Goal: Information Seeking & Learning: Understand process/instructions

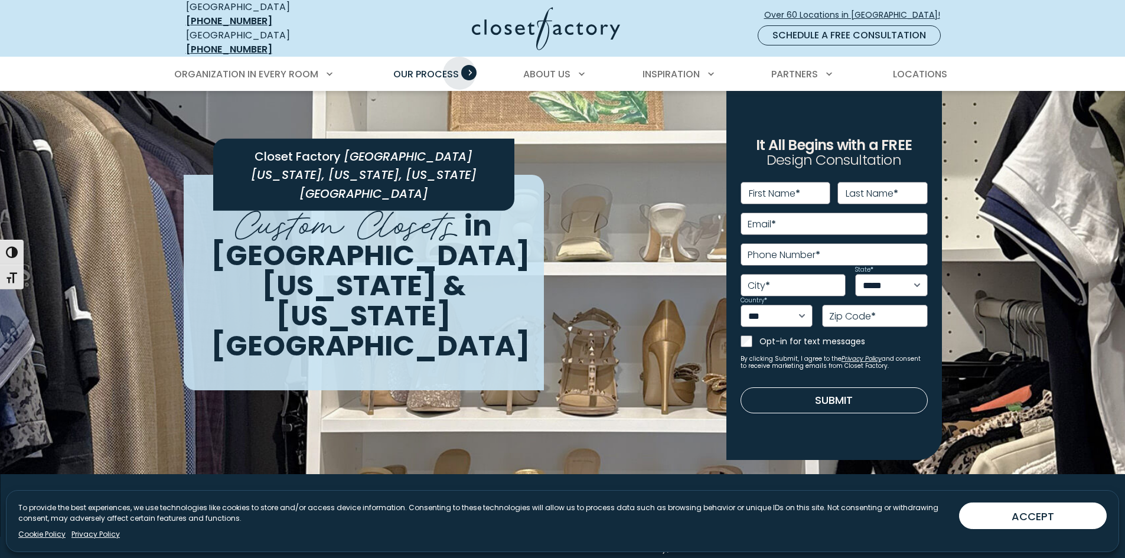
click at [461, 60] on link "Our Process" at bounding box center [425, 74] width 89 height 33
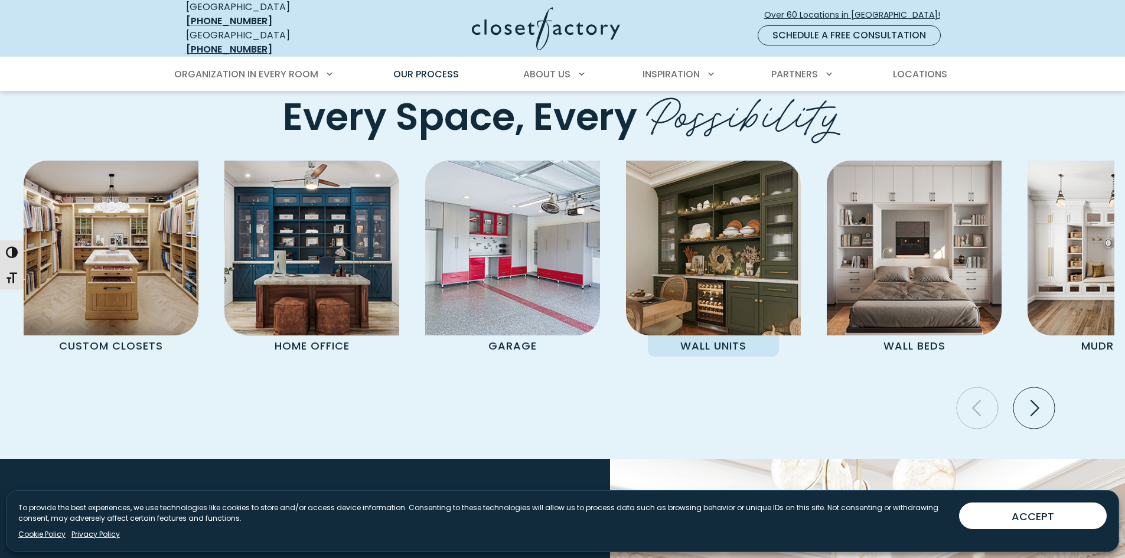
scroll to position [2480, 0]
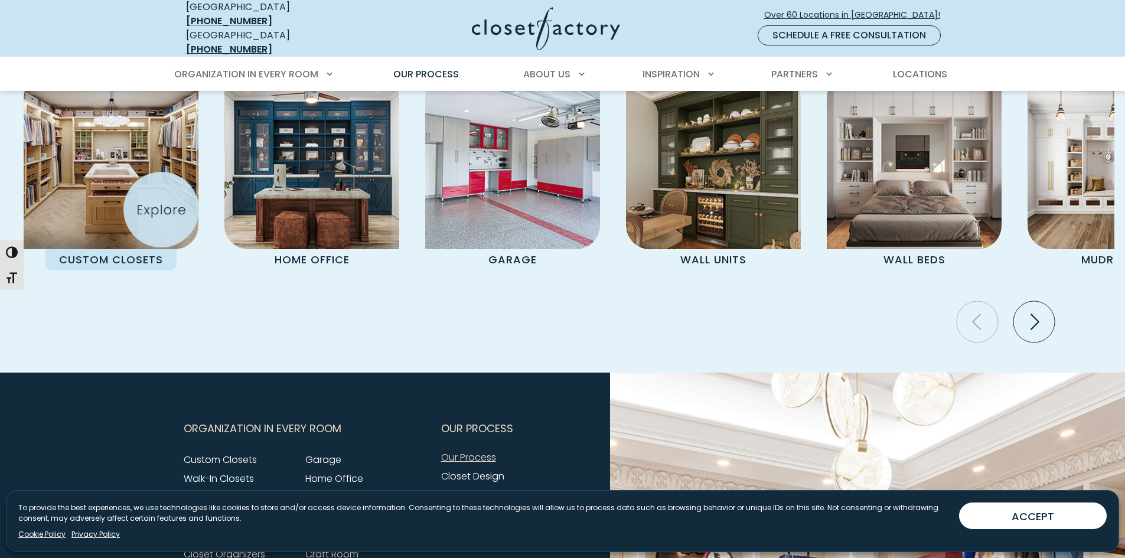
click at [161, 210] on img "Pages Gallery" at bounding box center [111, 161] width 175 height 175
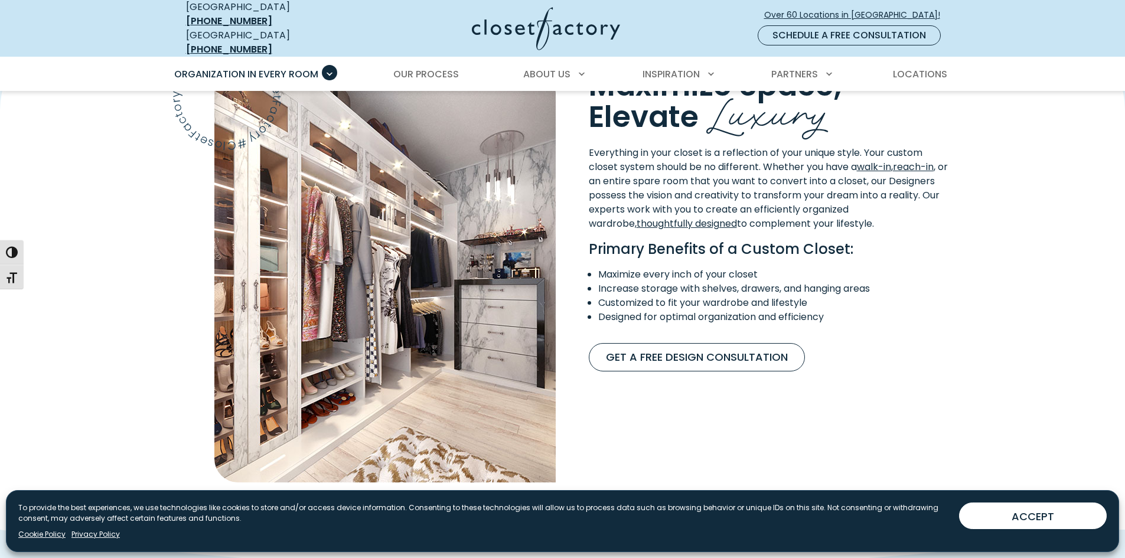
scroll to position [1003, 0]
